Goal: Task Accomplishment & Management: Use online tool/utility

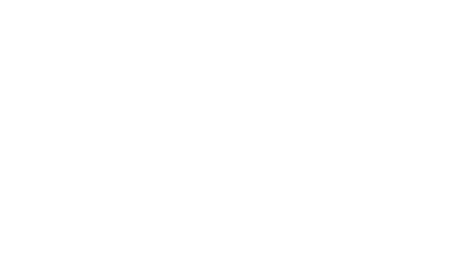
click at [303, 0] on html at bounding box center [234, 0] width 469 height 0
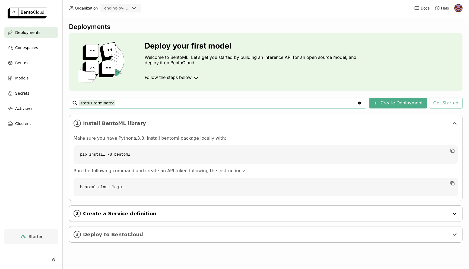
click at [158, 215] on span "Create a Service definition" at bounding box center [266, 214] width 366 height 6
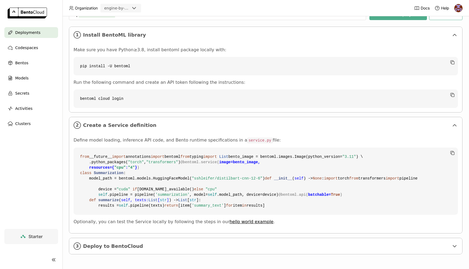
scroll to position [186, 0]
click at [222, 248] on span "Deploy to BentoCloud" at bounding box center [266, 246] width 366 height 6
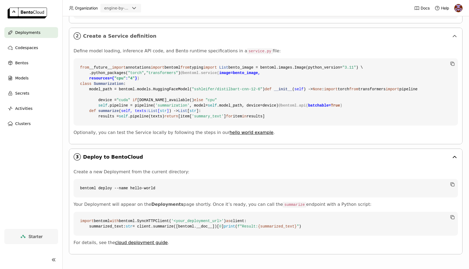
scroll to position [230, 0]
click at [24, 76] on span "Models" at bounding box center [21, 78] width 13 height 7
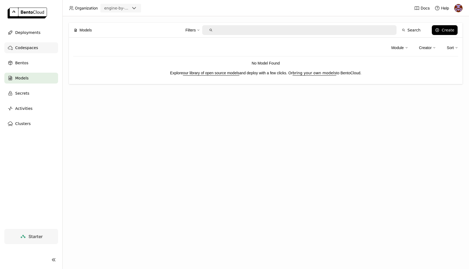
click at [38, 47] on div "Codespaces" at bounding box center [31, 47] width 54 height 11
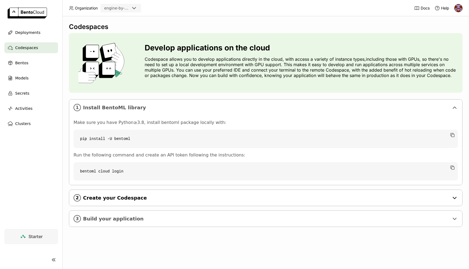
click at [181, 198] on span "Create your Codespace" at bounding box center [266, 198] width 366 height 6
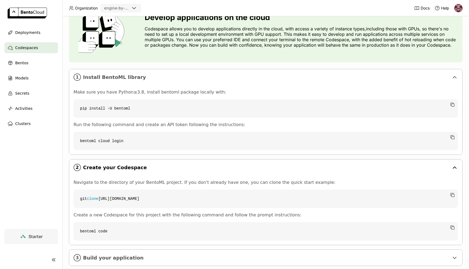
scroll to position [42, 0]
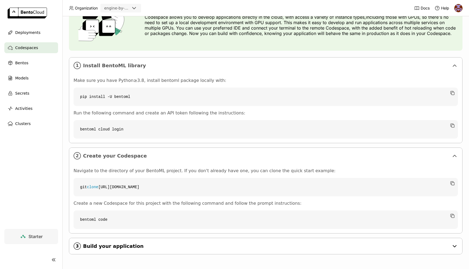
click at [162, 248] on span "Build your application" at bounding box center [266, 246] width 366 height 6
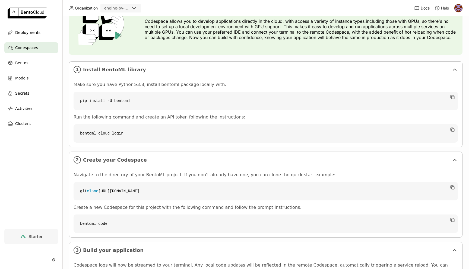
scroll to position [27, 0]
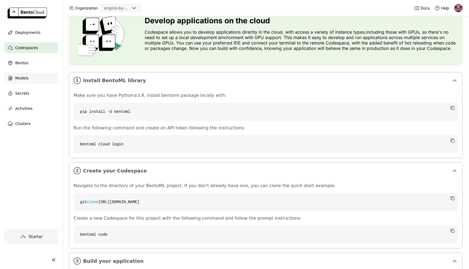
click at [36, 80] on div "Models" at bounding box center [31, 78] width 54 height 11
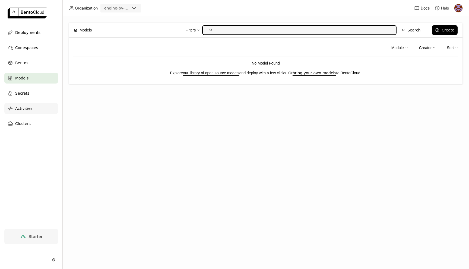
click at [36, 103] on div "Activities" at bounding box center [31, 108] width 54 height 11
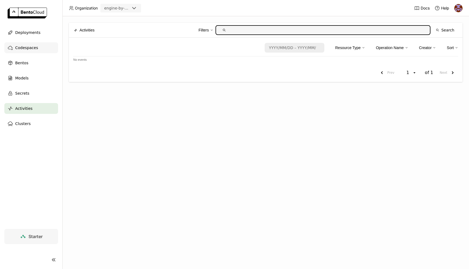
click at [45, 49] on div "Codespaces" at bounding box center [31, 47] width 54 height 11
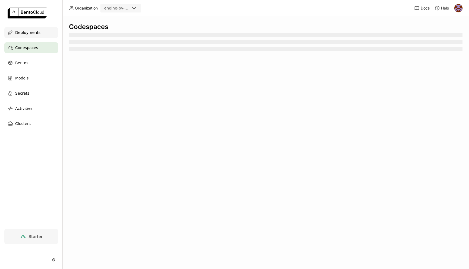
click at [38, 34] on div "Deployments" at bounding box center [31, 32] width 54 height 11
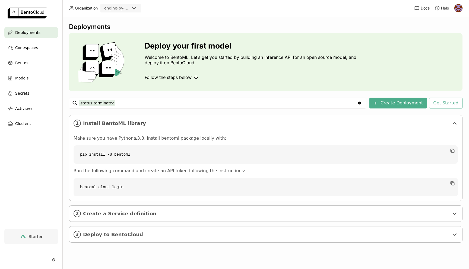
click at [366, 102] on div "-status:terminated -status:terminated Clear value" at bounding box center [217, 103] width 297 height 11
click at [363, 103] on div "Clear value" at bounding box center [359, 103] width 7 height 10
click at [361, 102] on icon "Clear value" at bounding box center [359, 103] width 3 height 3
click at [396, 101] on button "Create Deployment" at bounding box center [397, 103] width 57 height 11
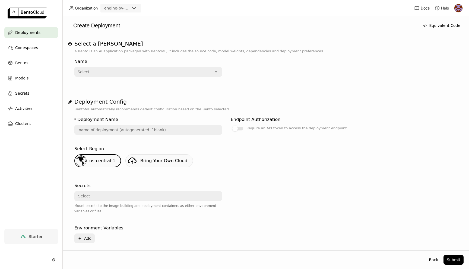
click at [170, 74] on div "Select" at bounding box center [144, 72] width 139 height 9
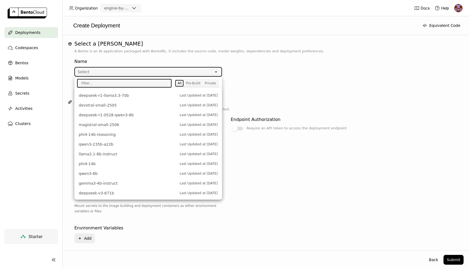
scroll to position [171, 0]
click at [307, 49] on p "A Bento is an AI application packaged with BentoML, it includes the source code…" at bounding box center [265, 51] width 382 height 5
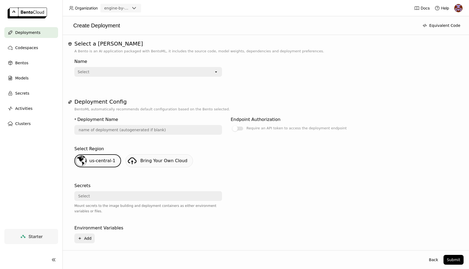
scroll to position [24, 0]
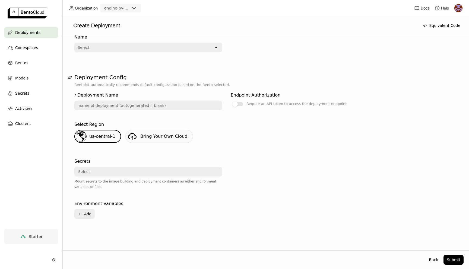
click at [89, 172] on div "Select" at bounding box center [146, 171] width 143 height 9
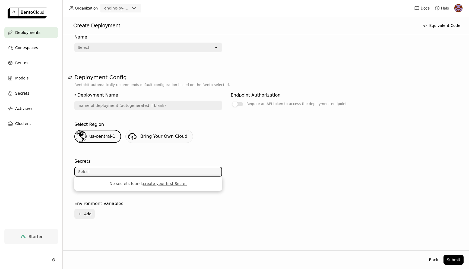
click at [287, 63] on div "Select a Bento A Bento is an AI application packaged with BentoML, it includes …" at bounding box center [265, 124] width 395 height 216
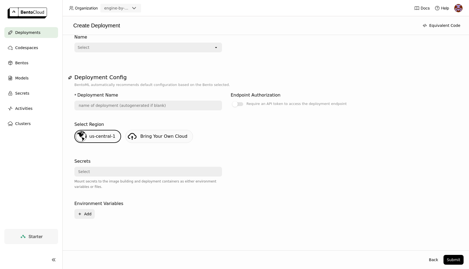
click at [36, 34] on span "Deployments" at bounding box center [27, 32] width 25 height 7
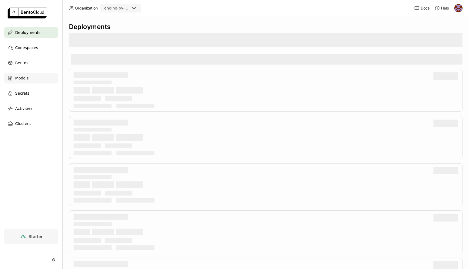
click at [26, 79] on span "Models" at bounding box center [21, 78] width 13 height 7
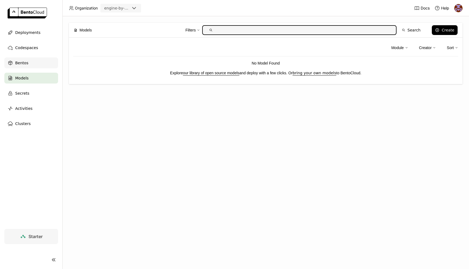
click at [46, 65] on div "Bentos" at bounding box center [31, 62] width 54 height 11
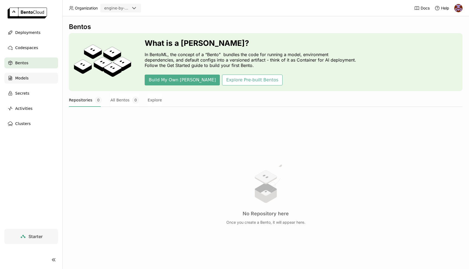
click at [39, 76] on div "Models" at bounding box center [31, 78] width 54 height 11
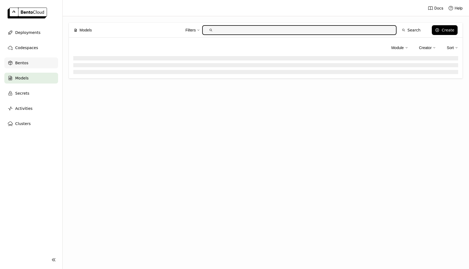
click at [34, 65] on div "Bentos" at bounding box center [31, 62] width 54 height 11
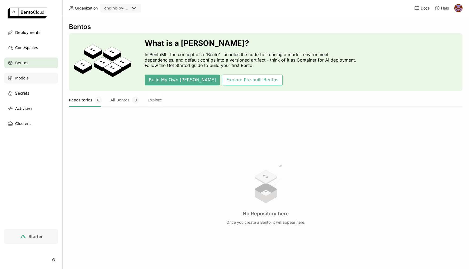
click at [33, 77] on div "Models" at bounding box center [31, 78] width 54 height 11
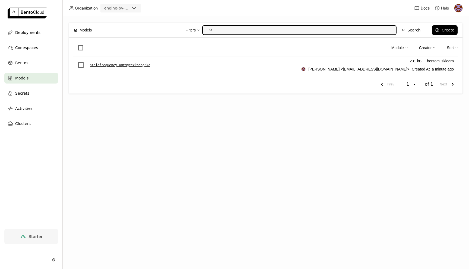
click at [98, 63] on p "pmbidfrequency : oqtmgeexkosbg6ko" at bounding box center [119, 64] width 61 height 5
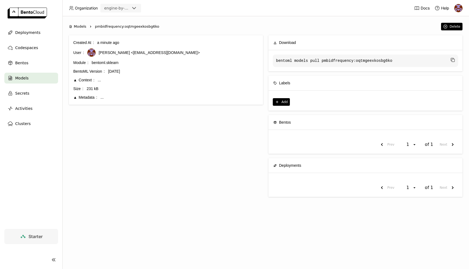
click at [75, 98] on div "Metadata" at bounding box center [85, 97] width 24 height 6
click at [192, 120] on div "Created At 2 minutes ago User [PERSON_NAME] <[EMAIL_ADDRESS][DOMAIN_NAME]> Modu…" at bounding box center [166, 118] width 194 height 166
click at [34, 64] on div "Bentos" at bounding box center [31, 62] width 54 height 11
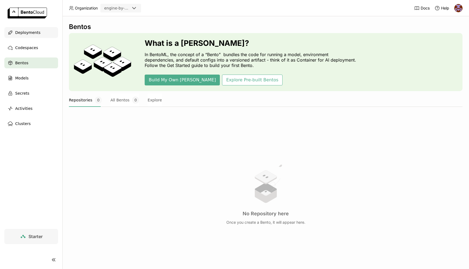
click at [27, 36] on span "Deployments" at bounding box center [27, 32] width 25 height 7
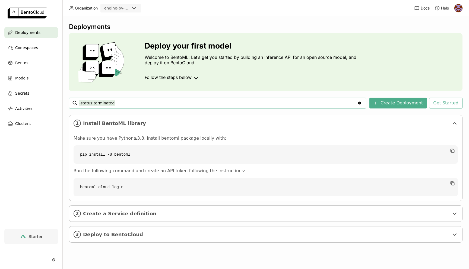
click at [152, 194] on code "bentoml cloud login" at bounding box center [265, 187] width 384 height 18
click at [145, 210] on div "2 Create a Service definition" at bounding box center [265, 214] width 393 height 16
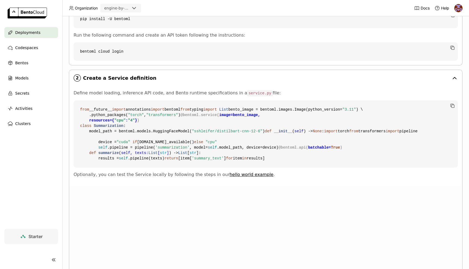
scroll to position [186, 0]
